Goal: Subscribe to service/newsletter

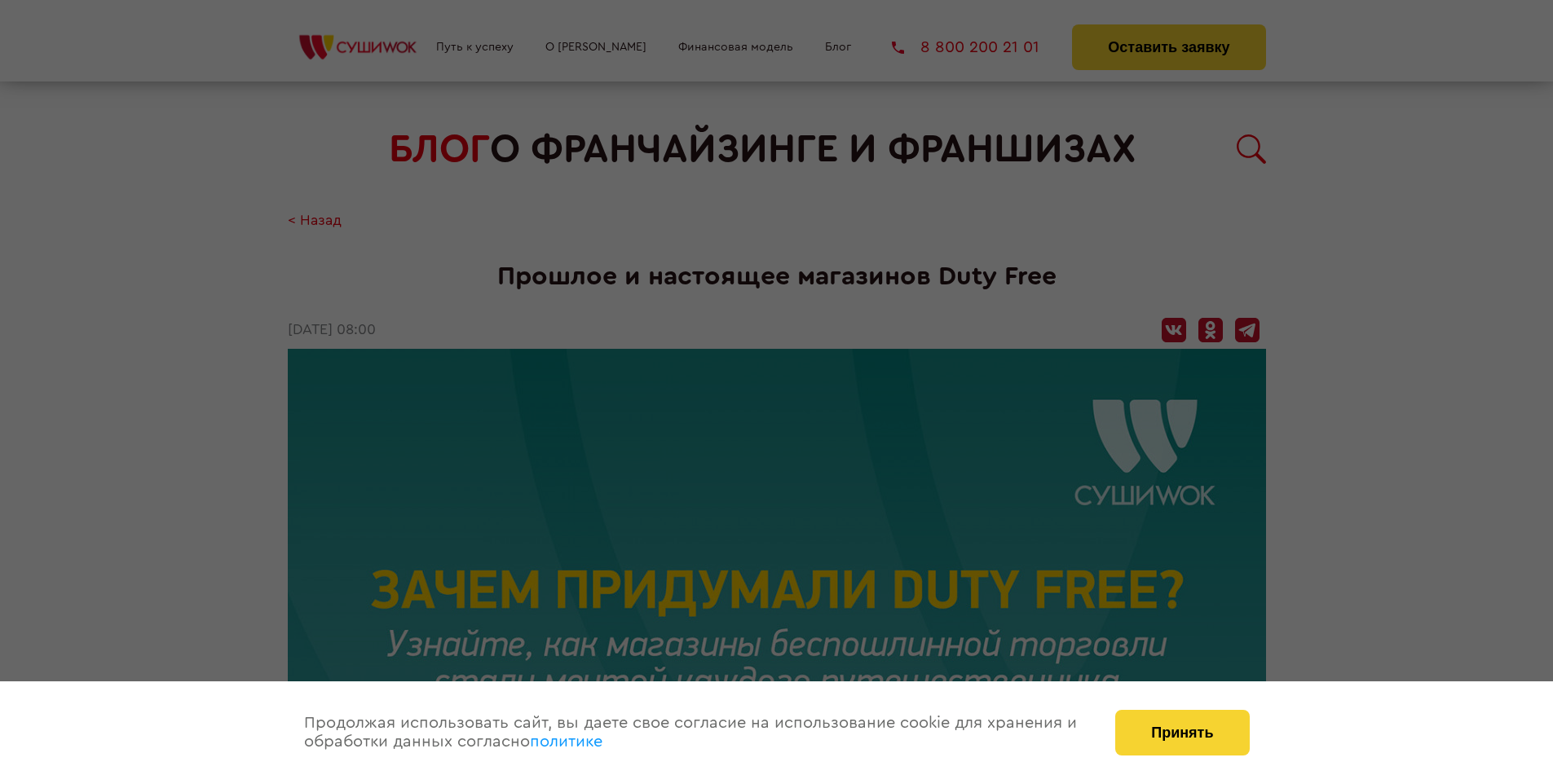
scroll to position [2295, 0]
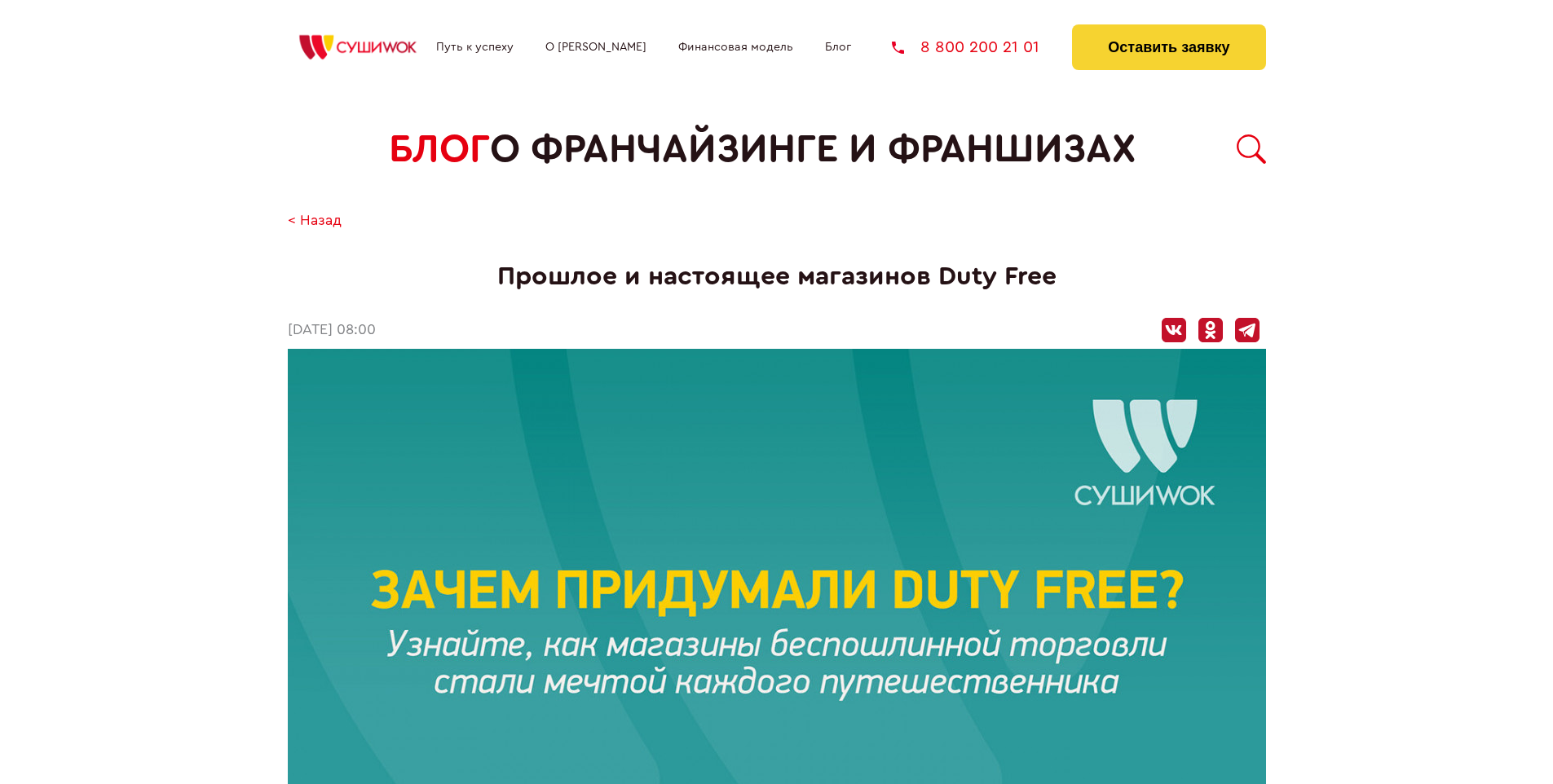
scroll to position [2295, 0]
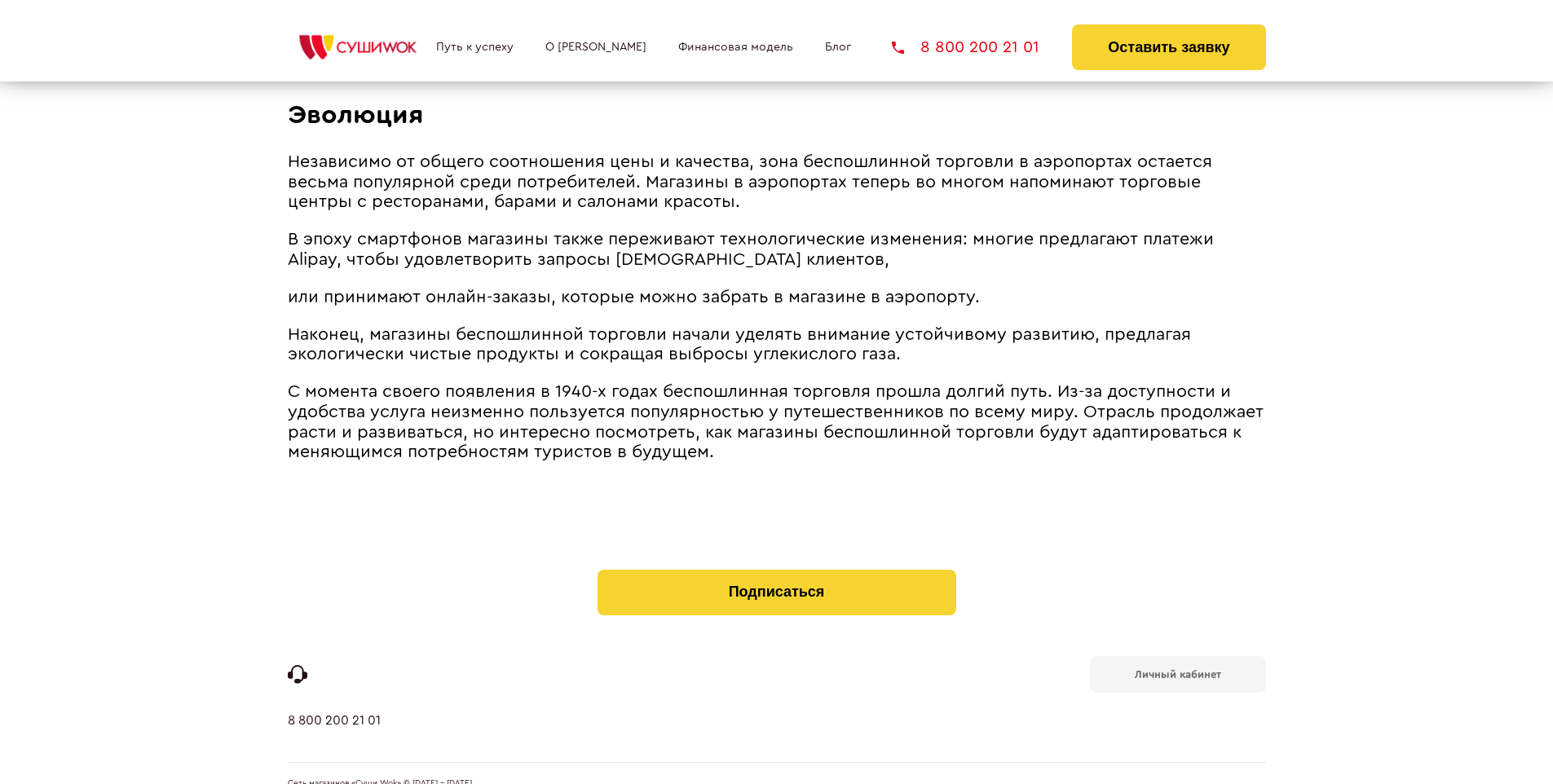
click at [1177, 669] on b "Личный кабинет" at bounding box center [1177, 674] width 86 height 11
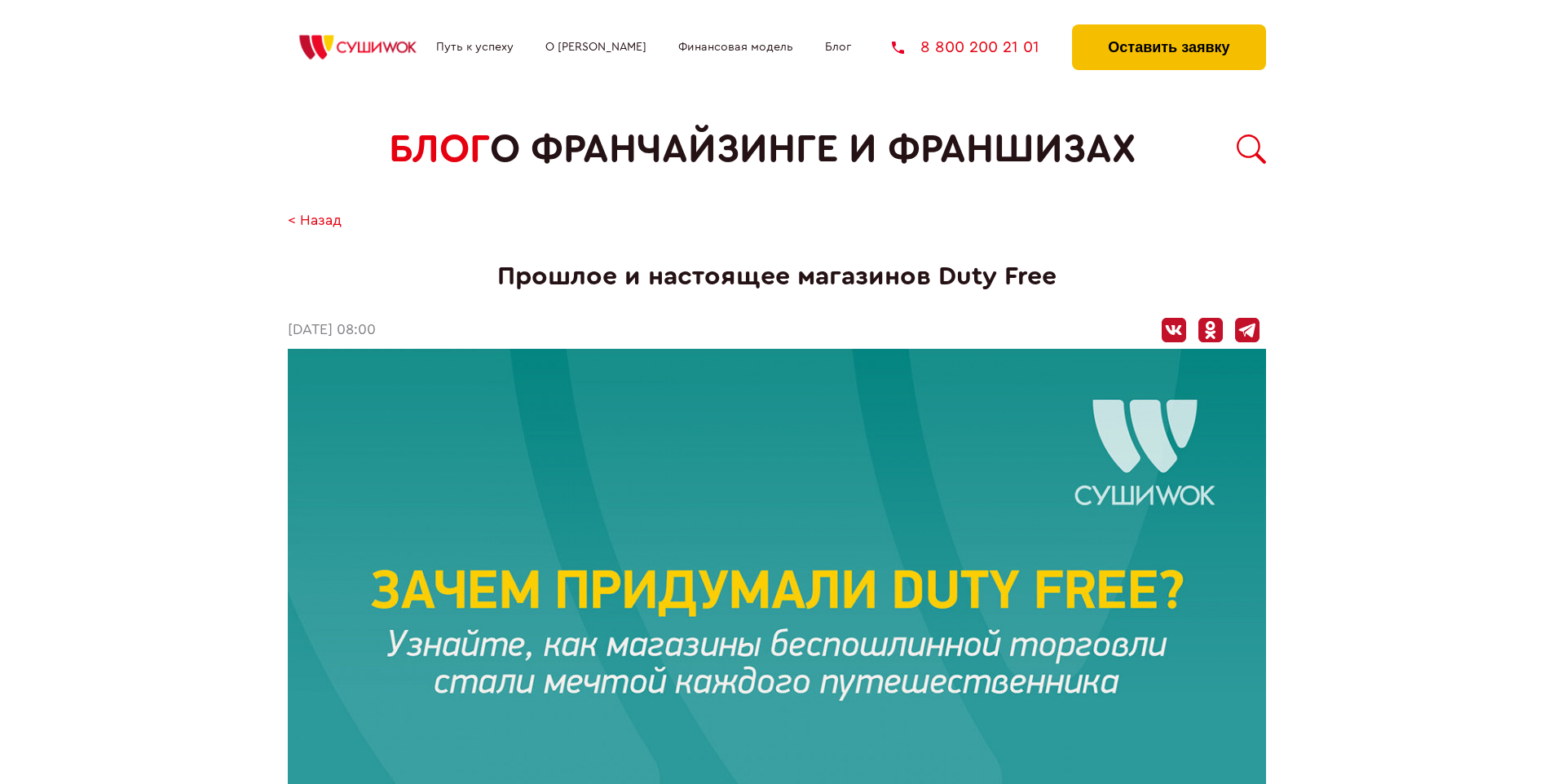
click at [1168, 28] on button "Оставить заявку" at bounding box center [1168, 46] width 193 height 45
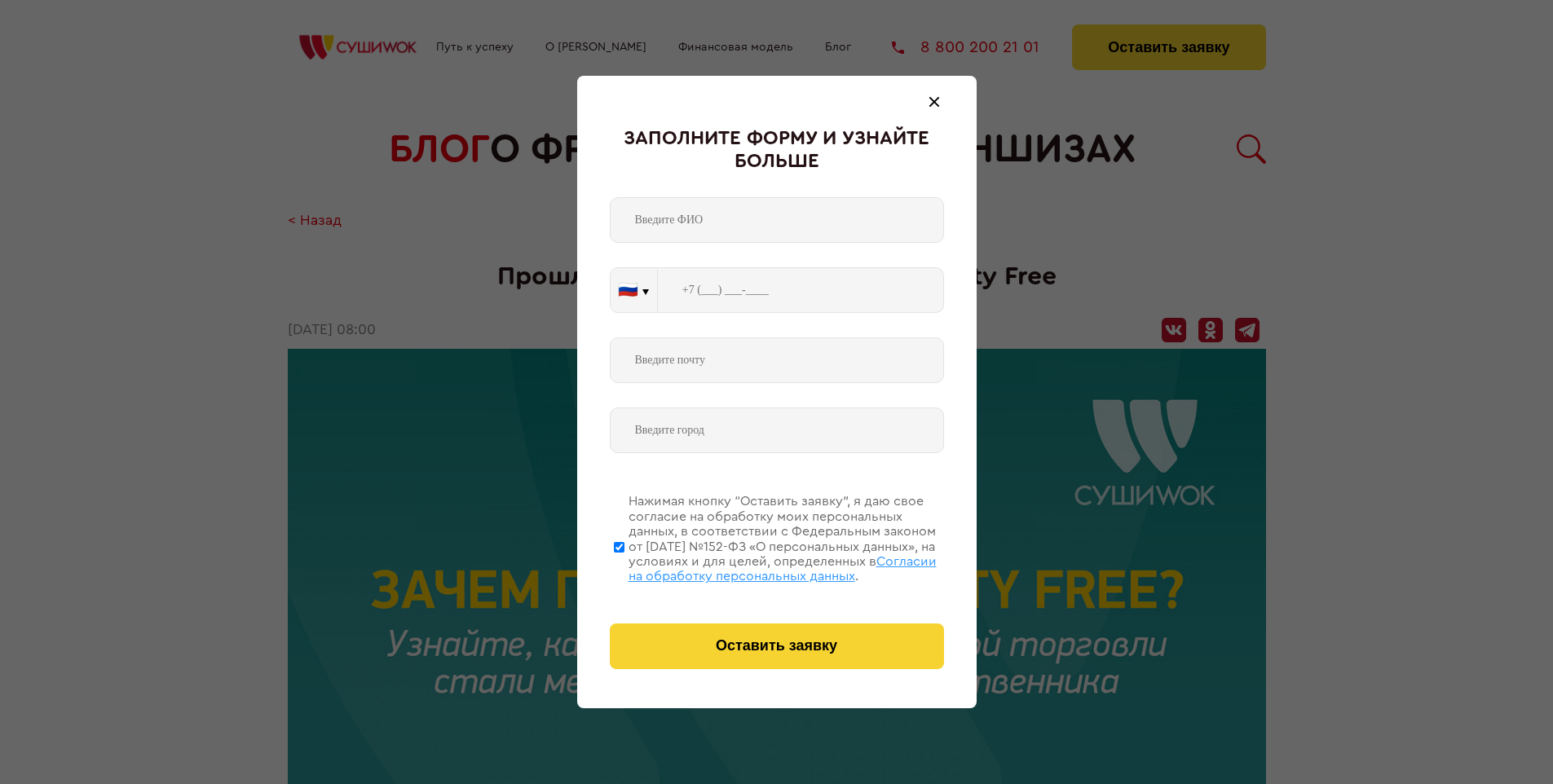
click at [755, 566] on span "Согласии на обработку персональных данных" at bounding box center [782, 568] width 308 height 28
click at [625, 566] on input "Нажимая кнопку “Оставить заявку”, я даю свое согласие на обработку моих персона…" at bounding box center [619, 546] width 11 height 131
checkbox input "false"
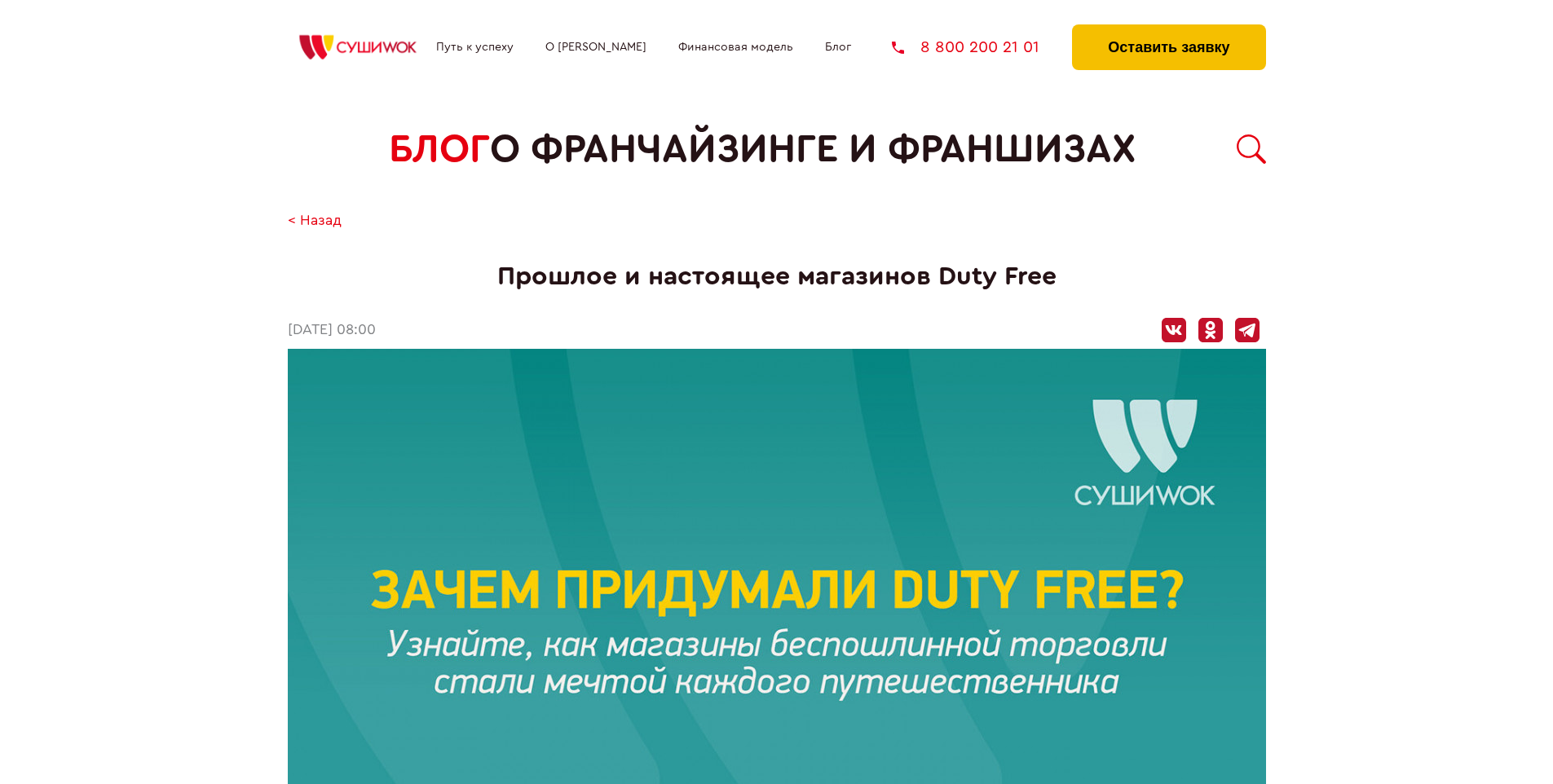
click at [1168, 28] on button "Оставить заявку" at bounding box center [1168, 46] width 193 height 45
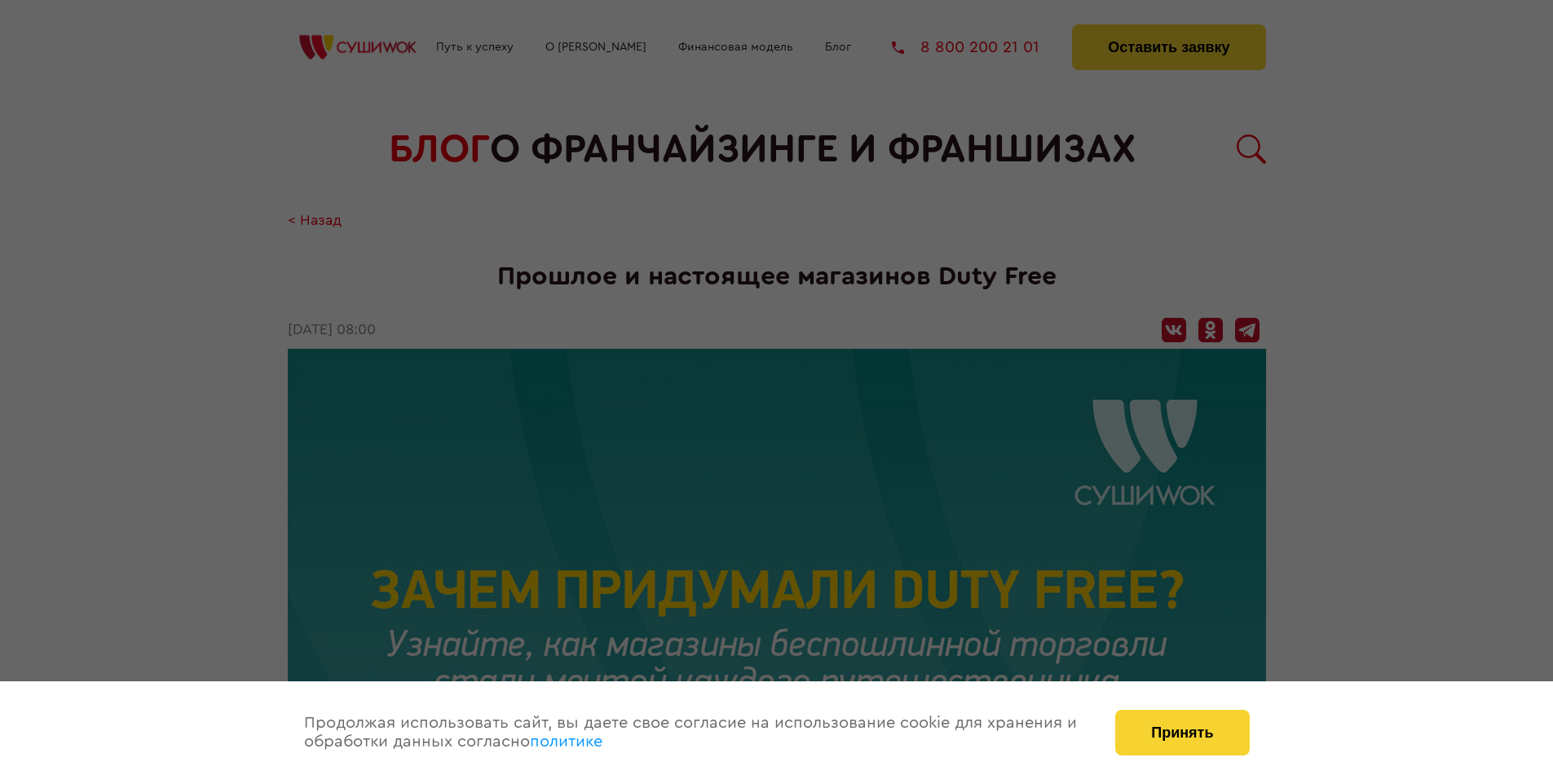
scroll to position [2295, 0]
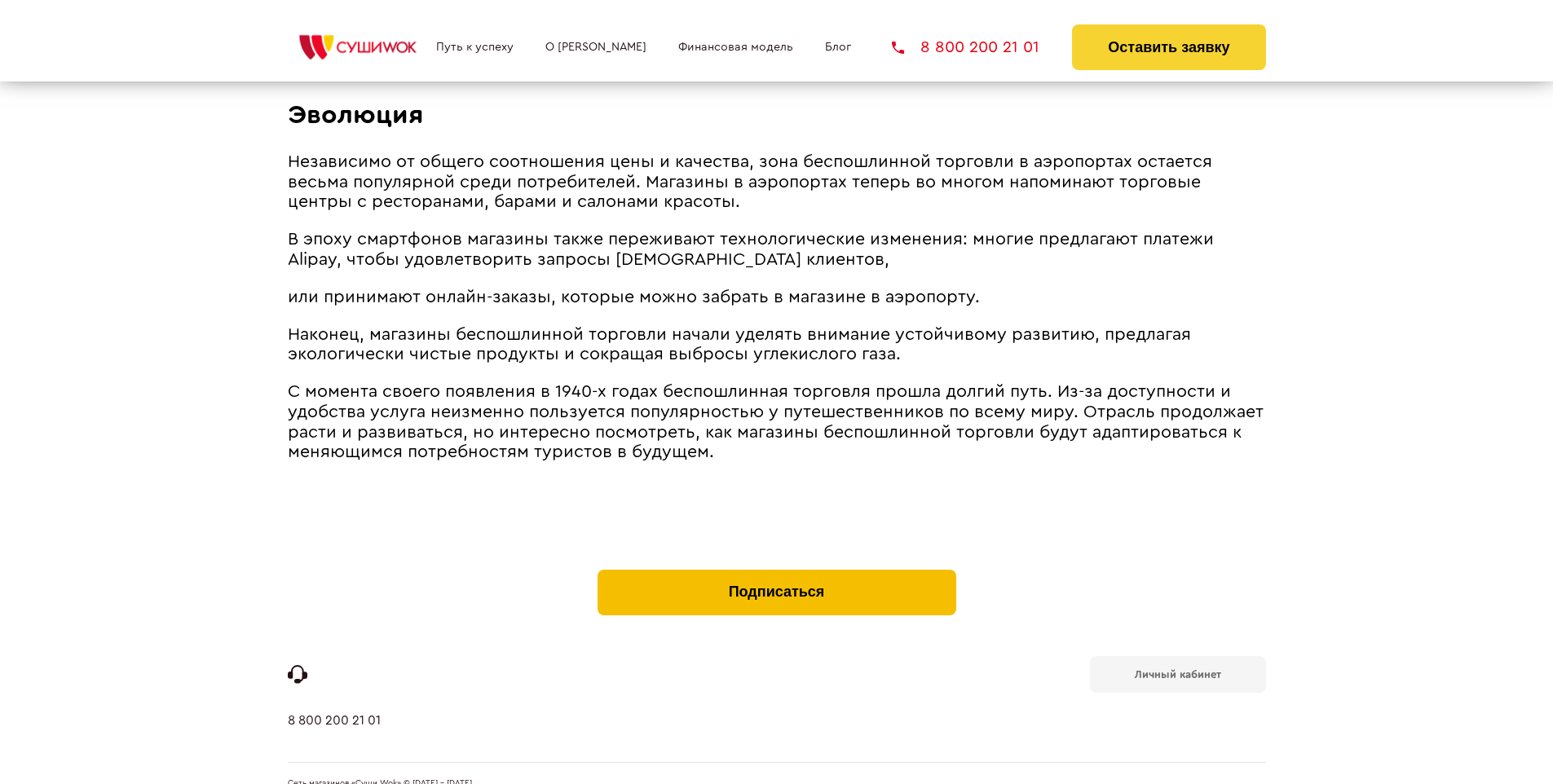
click at [776, 569] on button "Подписаться" at bounding box center [776, 592] width 359 height 45
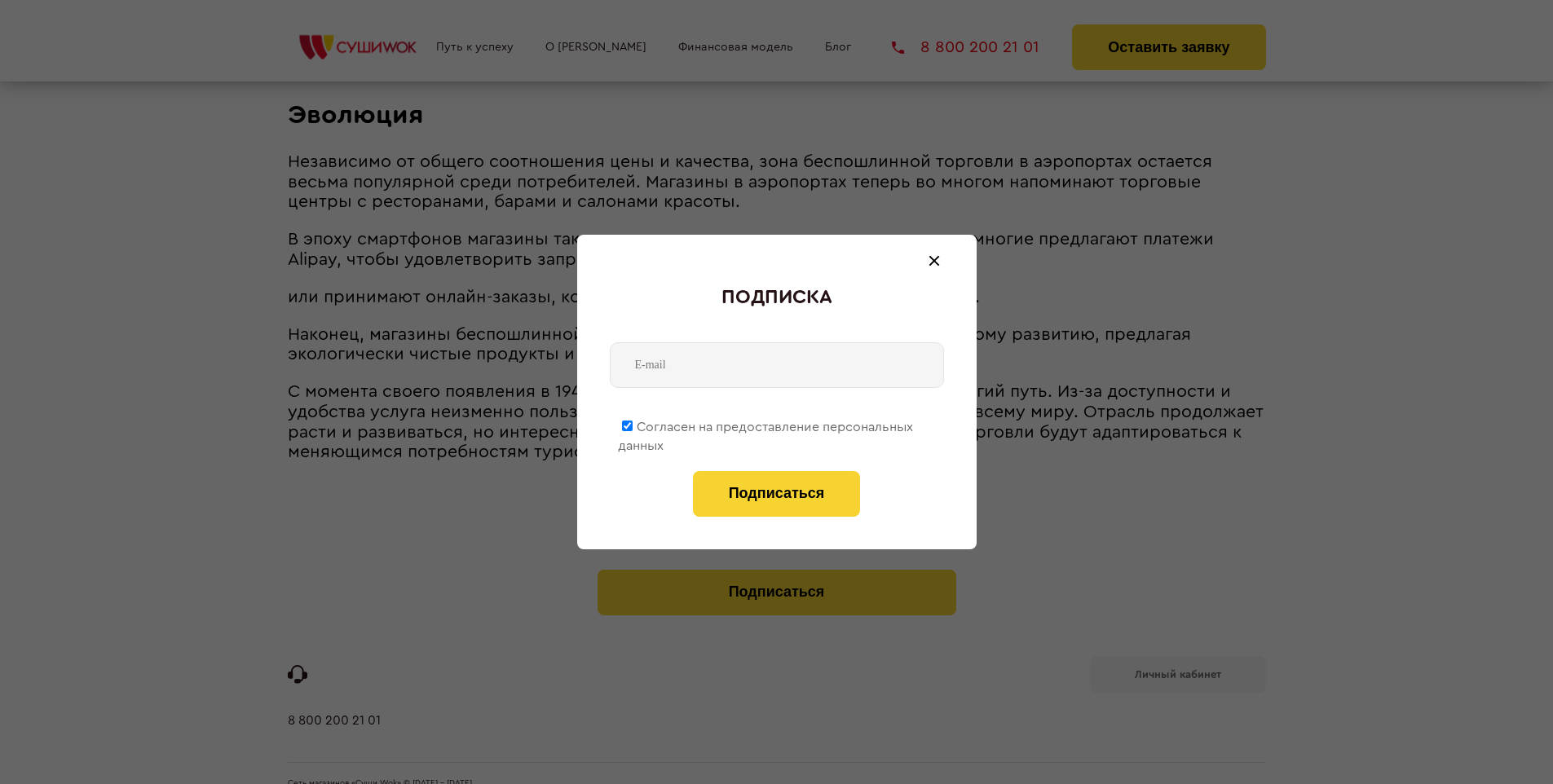
click at [766, 423] on span "Согласен на предоставление персональных данных" at bounding box center [765, 436] width 295 height 32
click at [632, 423] on input "Согласен на предоставление персональных данных" at bounding box center [627, 425] width 11 height 11
checkbox input "false"
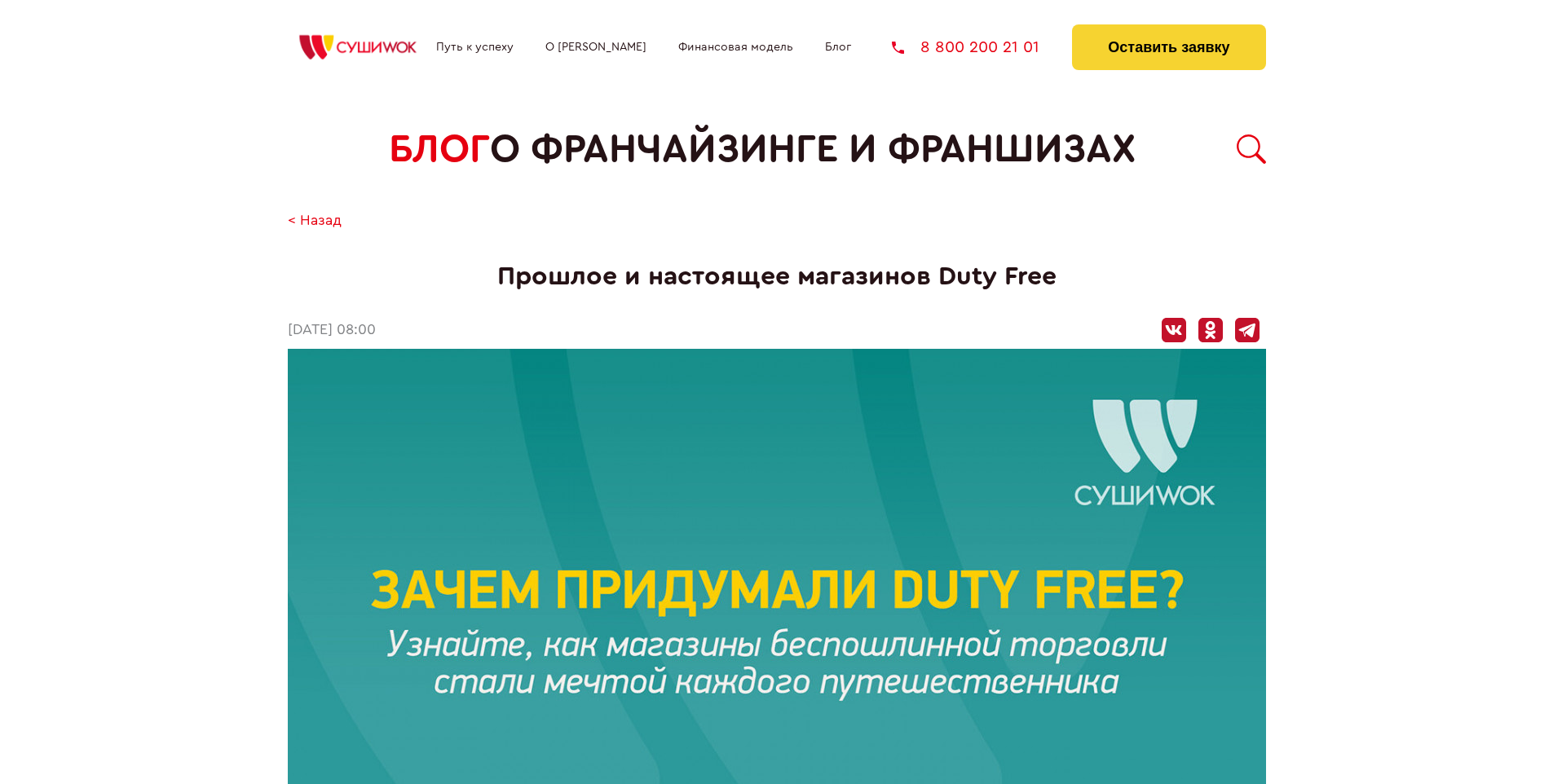
scroll to position [2295, 0]
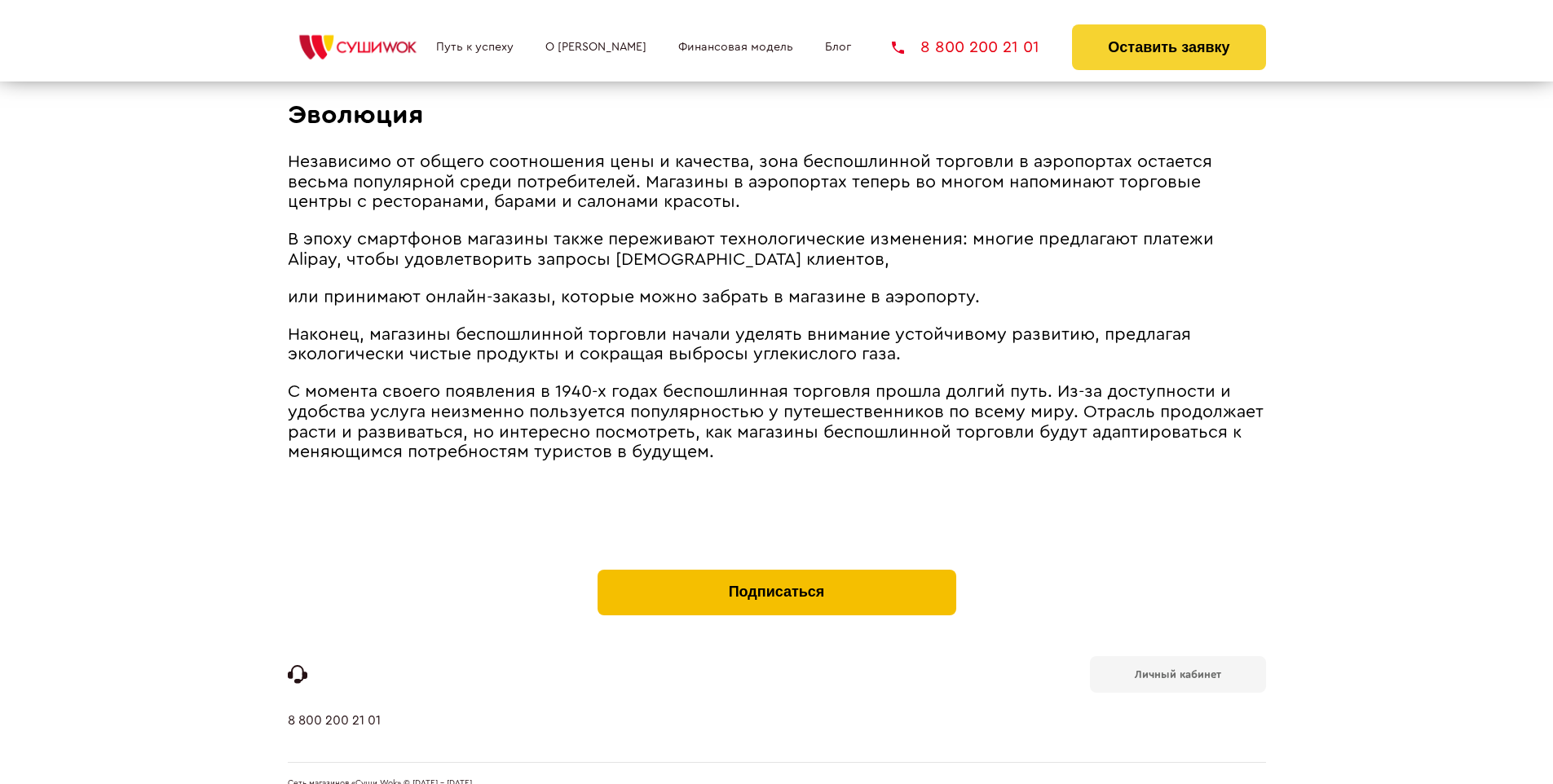
click at [776, 569] on button "Подписаться" at bounding box center [776, 592] width 359 height 45
